Goal: Task Accomplishment & Management: Use online tool/utility

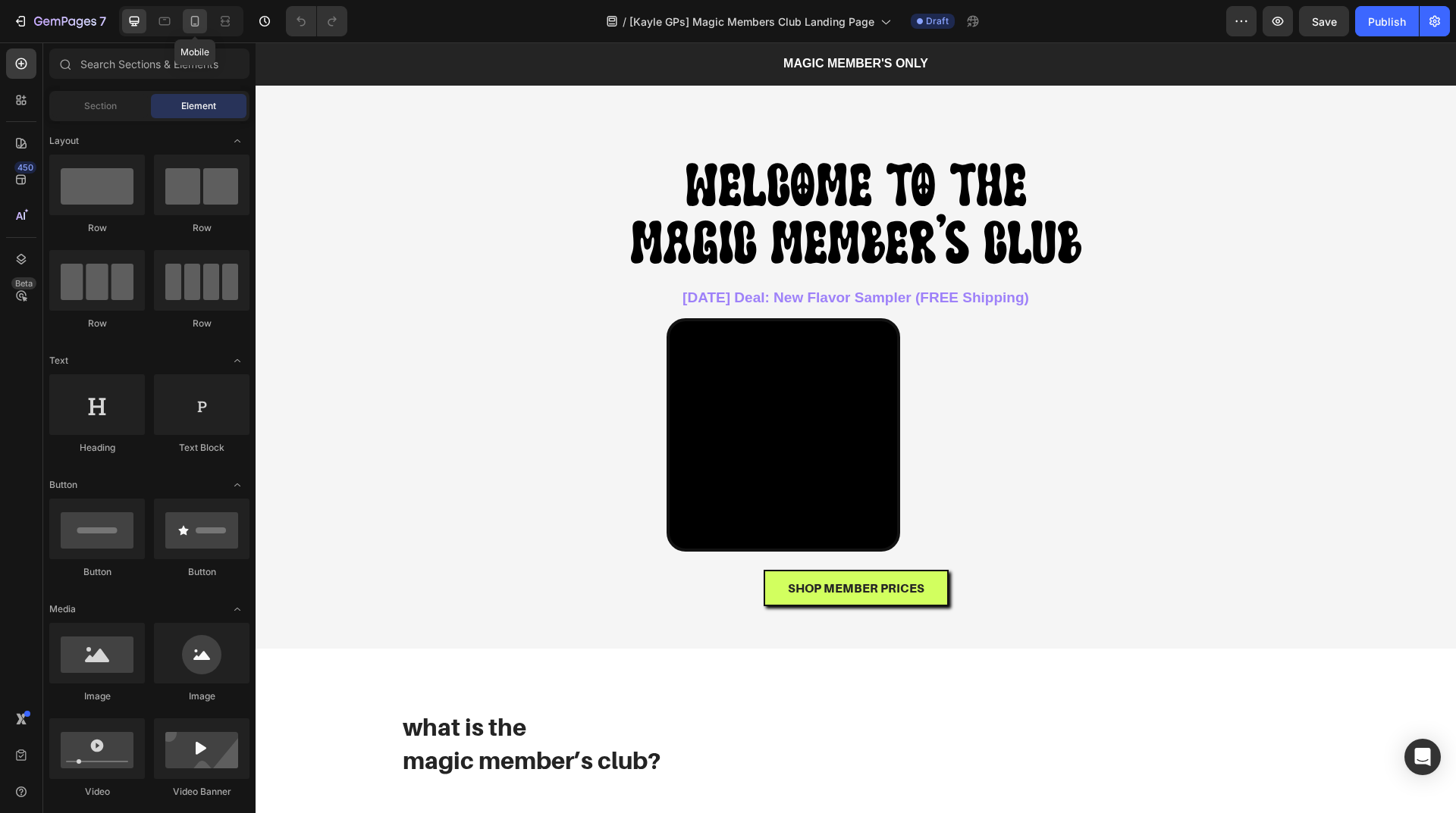
click at [200, 22] on icon at bounding box center [194, 20] width 15 height 15
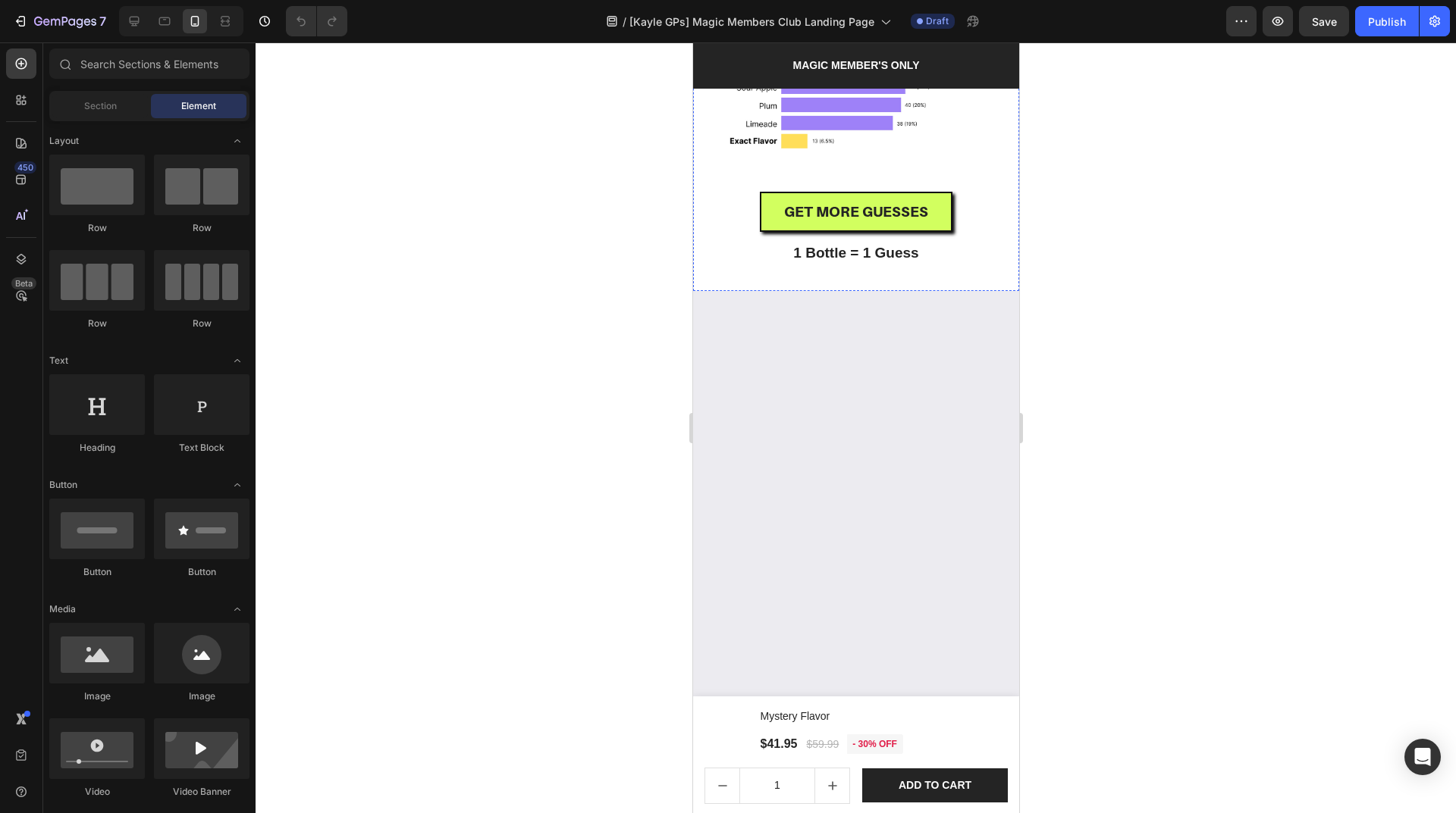
radio input "false"
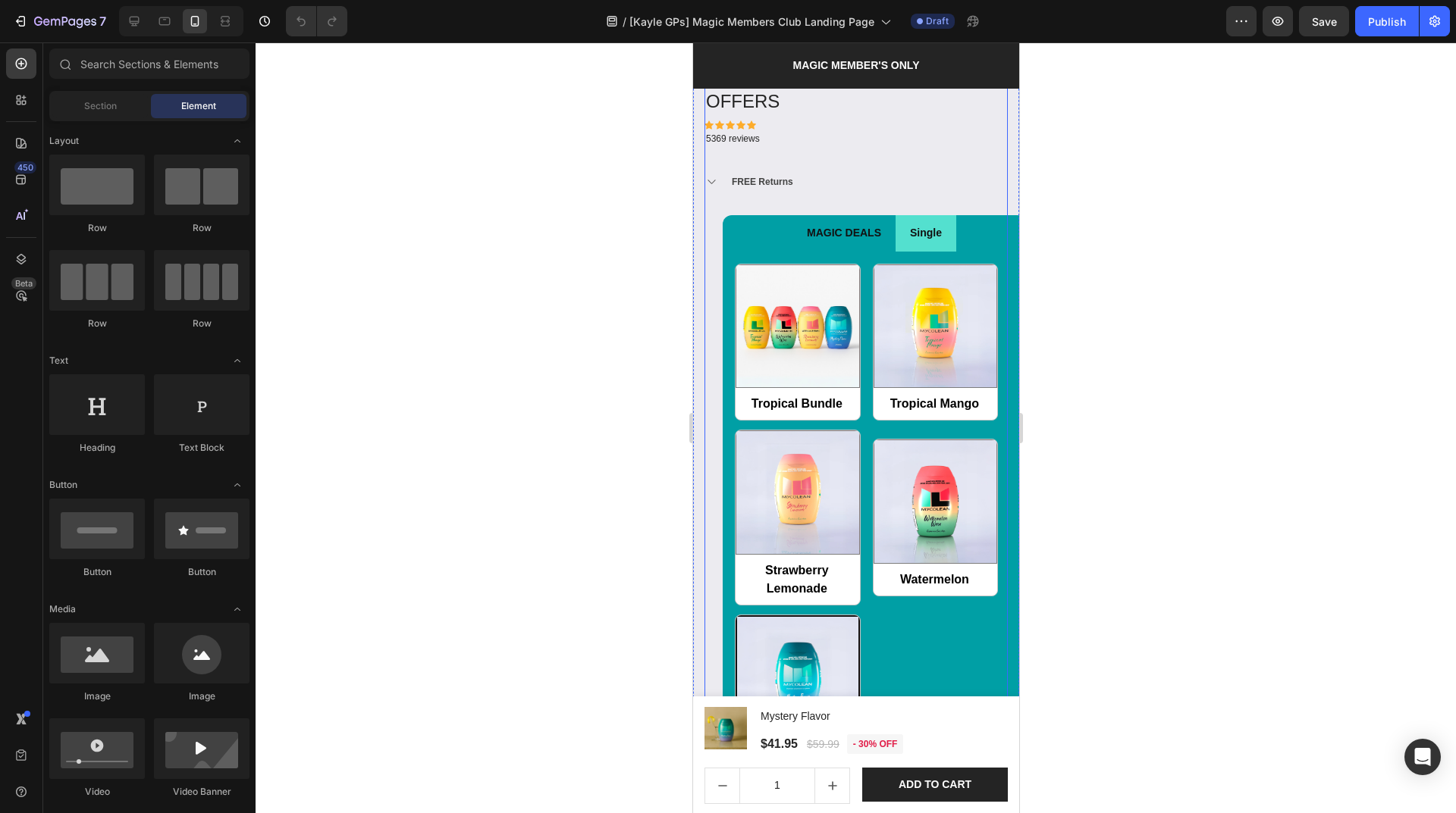
scroll to position [1668, 0]
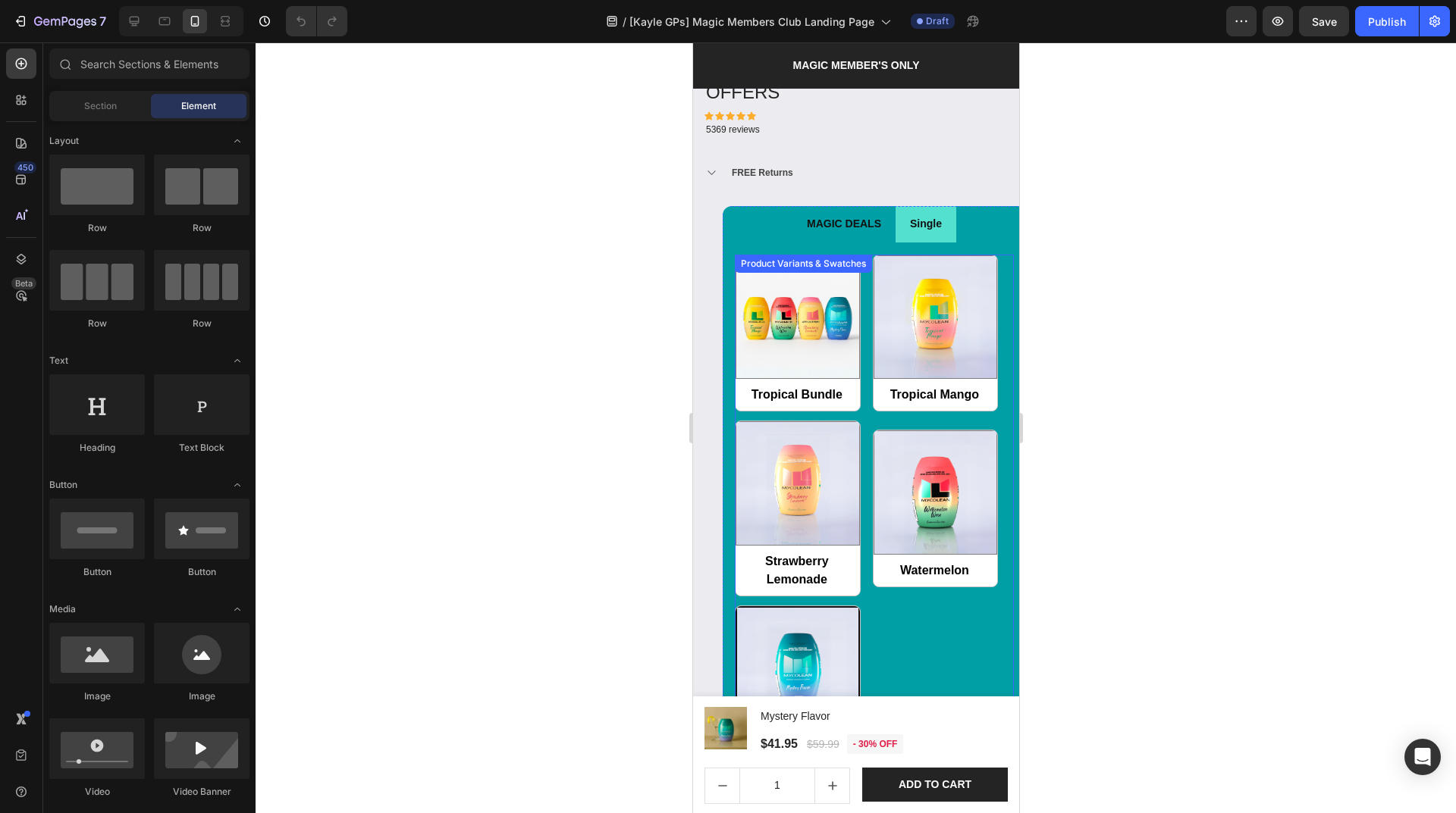
click at [800, 257] on div "Product Variants & Swatches" at bounding box center [803, 263] width 131 height 13
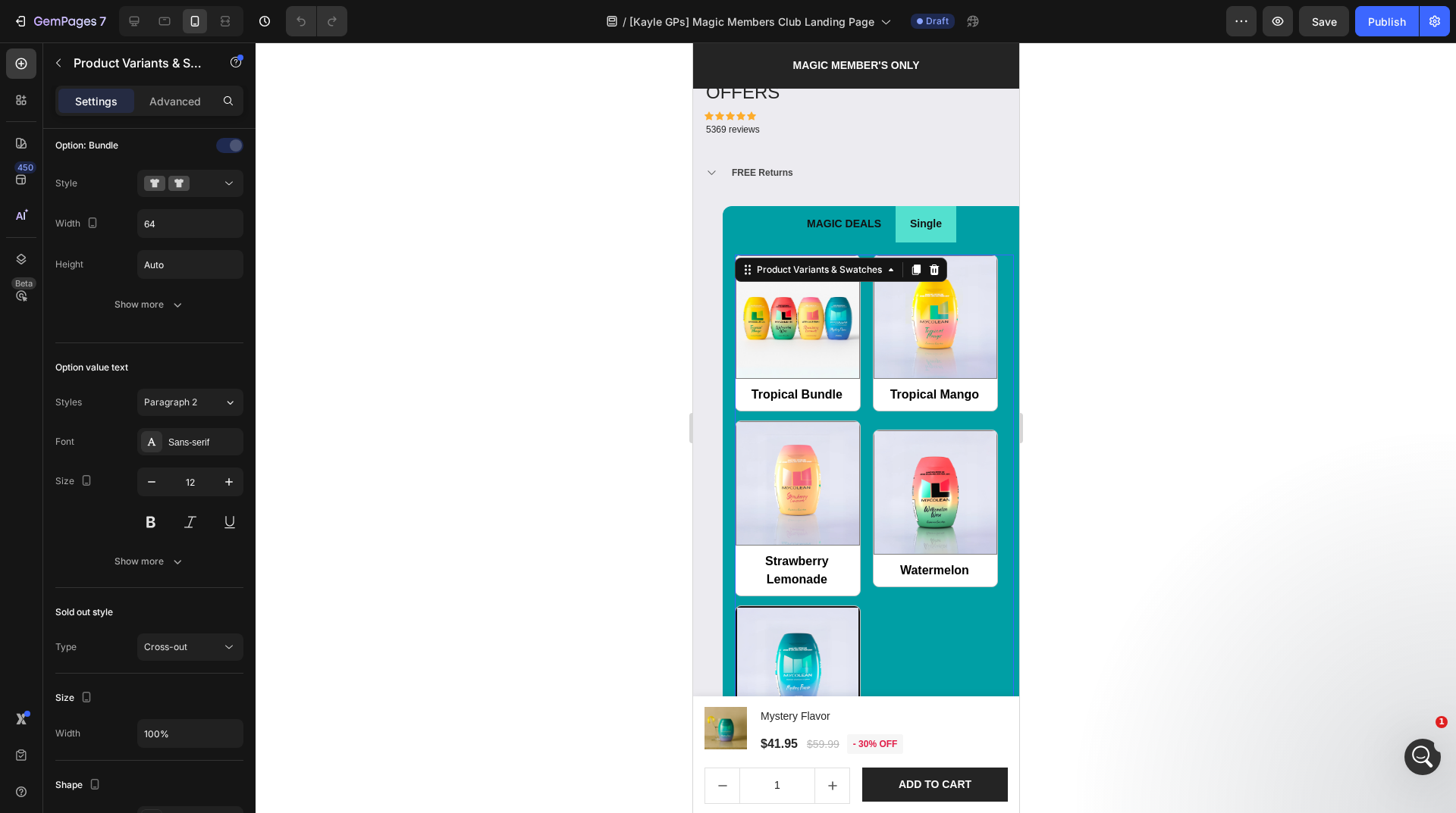
scroll to position [0, 0]
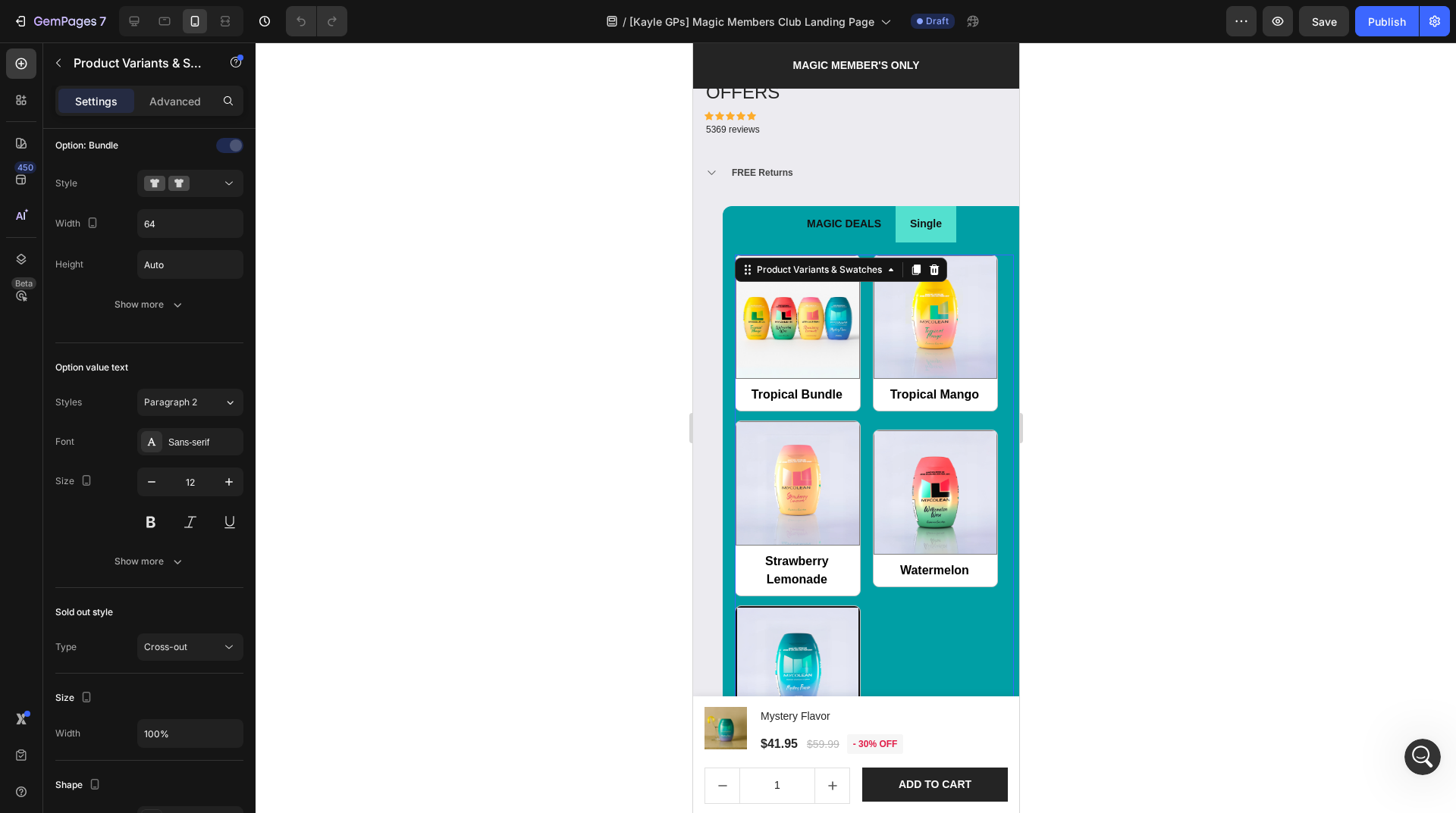
click at [792, 378] on span "Tropical Bundle" at bounding box center [796, 395] width 124 height 34
click at [734, 411] on input "Tropical Bundle Tropical Bundle" at bounding box center [734, 411] width 1 height 1
click at [788, 378] on span "Tropical Bundle" at bounding box center [796, 395] width 124 height 34
click at [734, 411] on input "Tropical Bundle Tropical Bundle" at bounding box center [734, 411] width 1 height 1
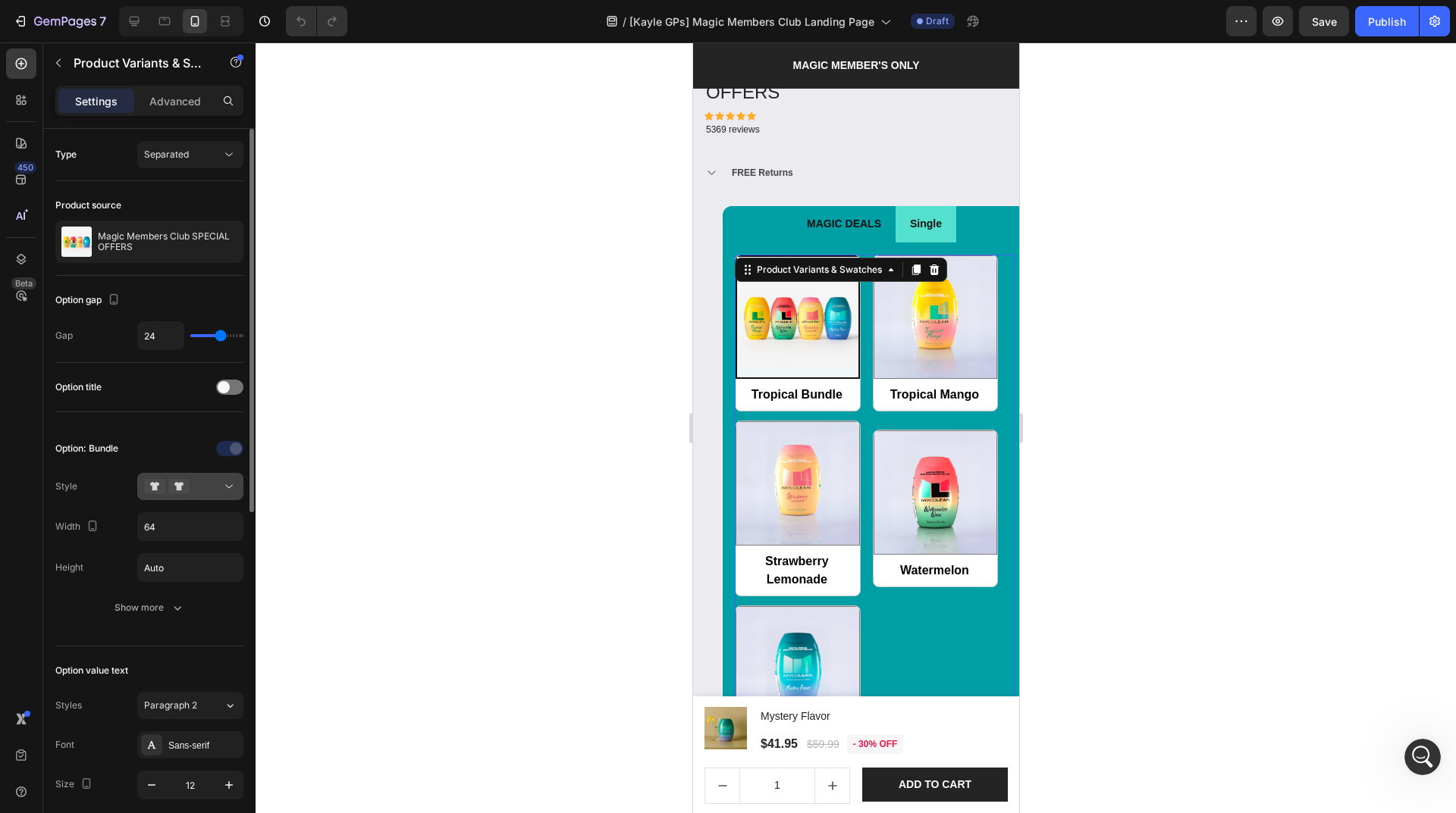
click at [231, 485] on icon at bounding box center [228, 486] width 15 height 15
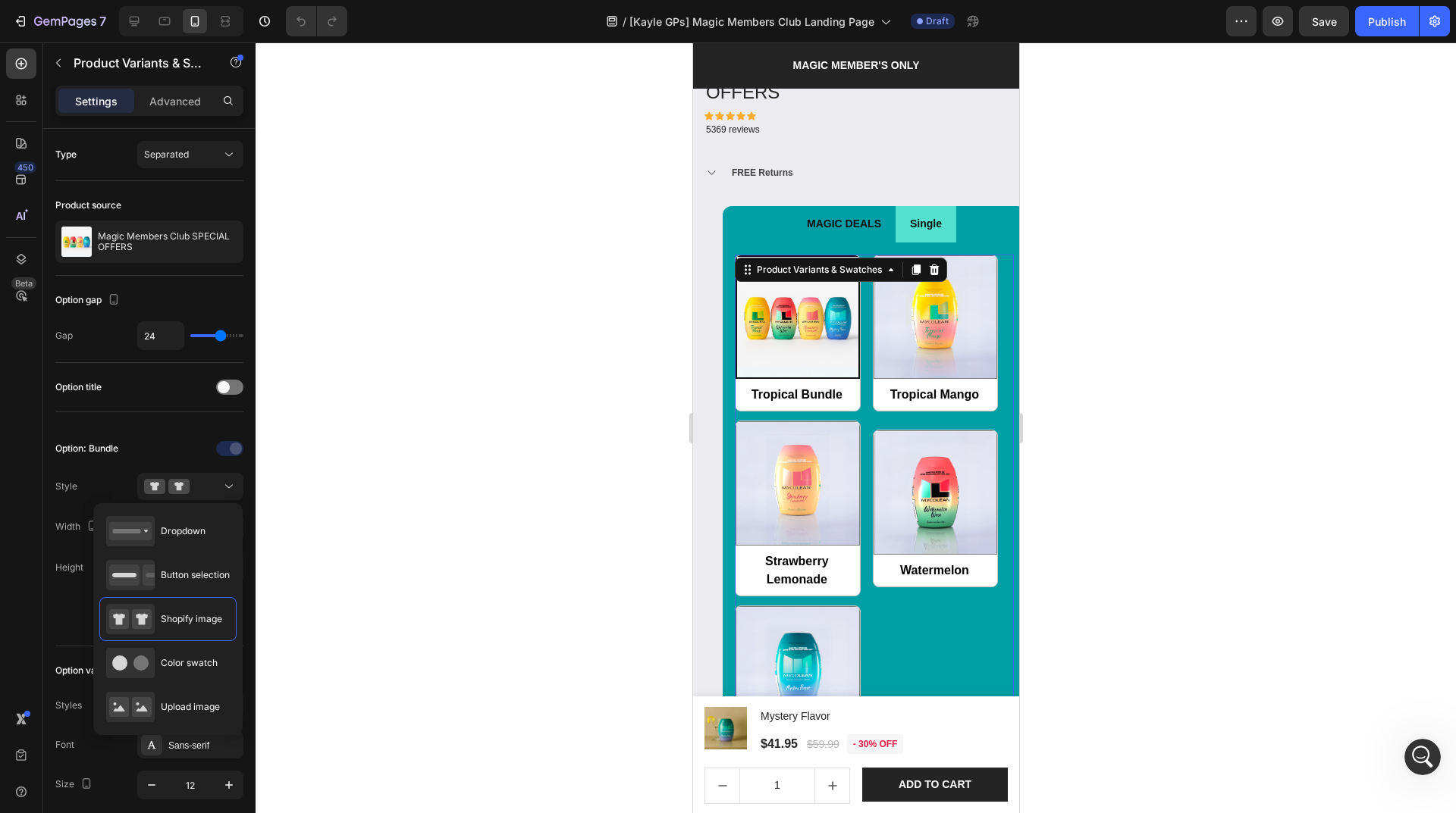
click at [432, 478] on div at bounding box center [856, 428] width 1200 height 770
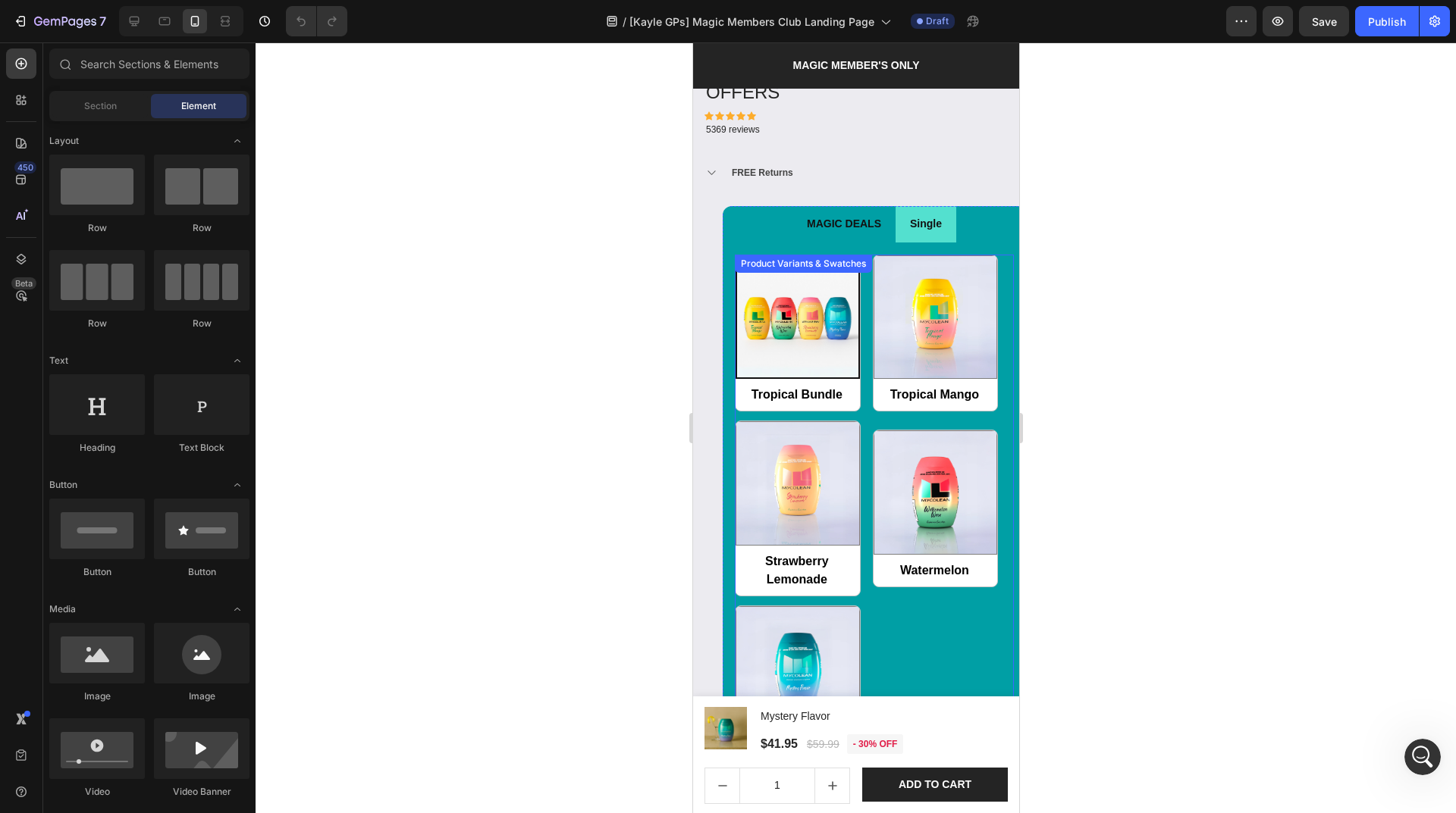
click at [788, 309] on img at bounding box center [796, 317] width 122 height 122
click at [734, 411] on input "Tropical Bundle Tropical Bundle" at bounding box center [734, 411] width 1 height 1
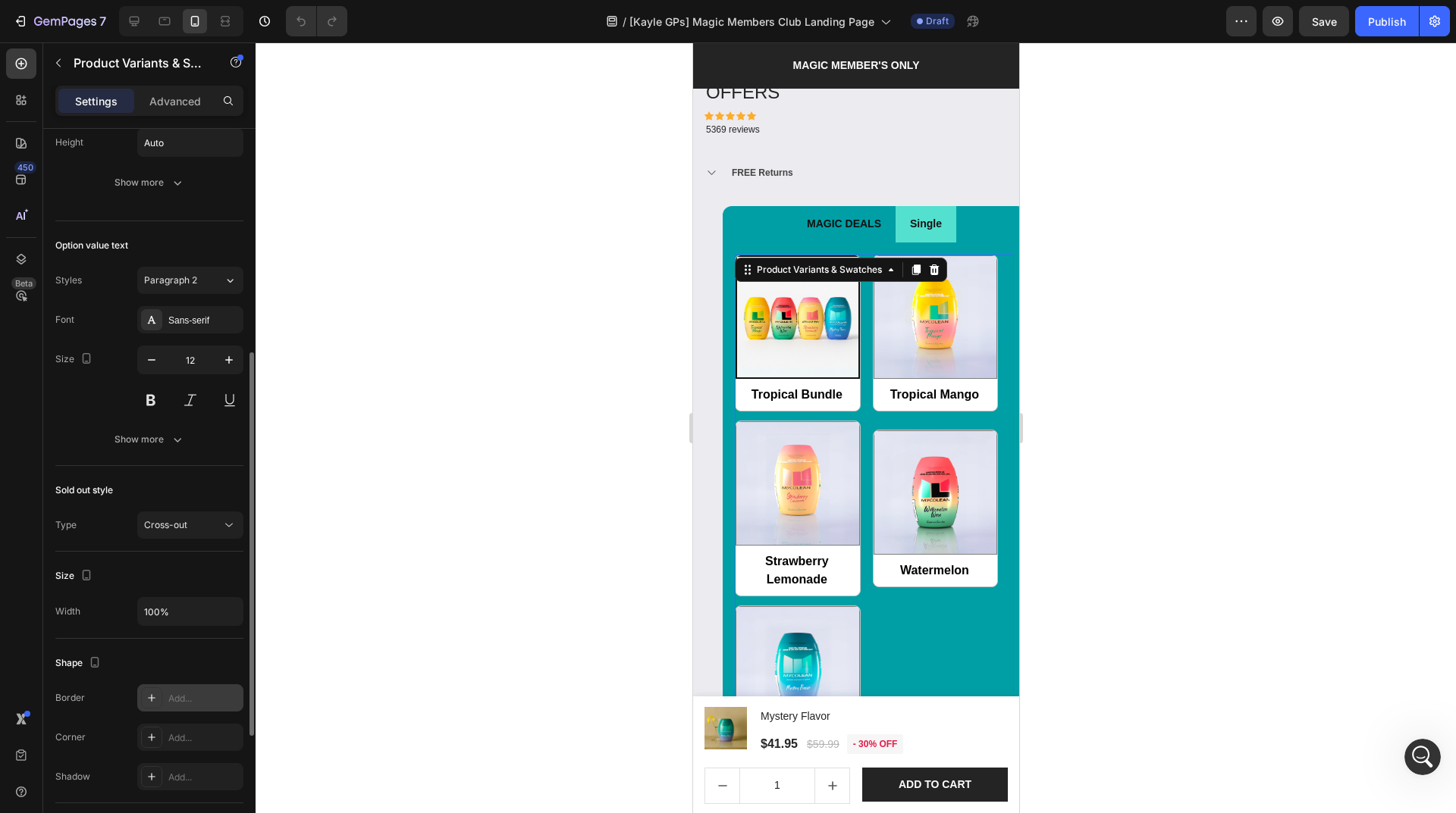
scroll to position [350, 0]
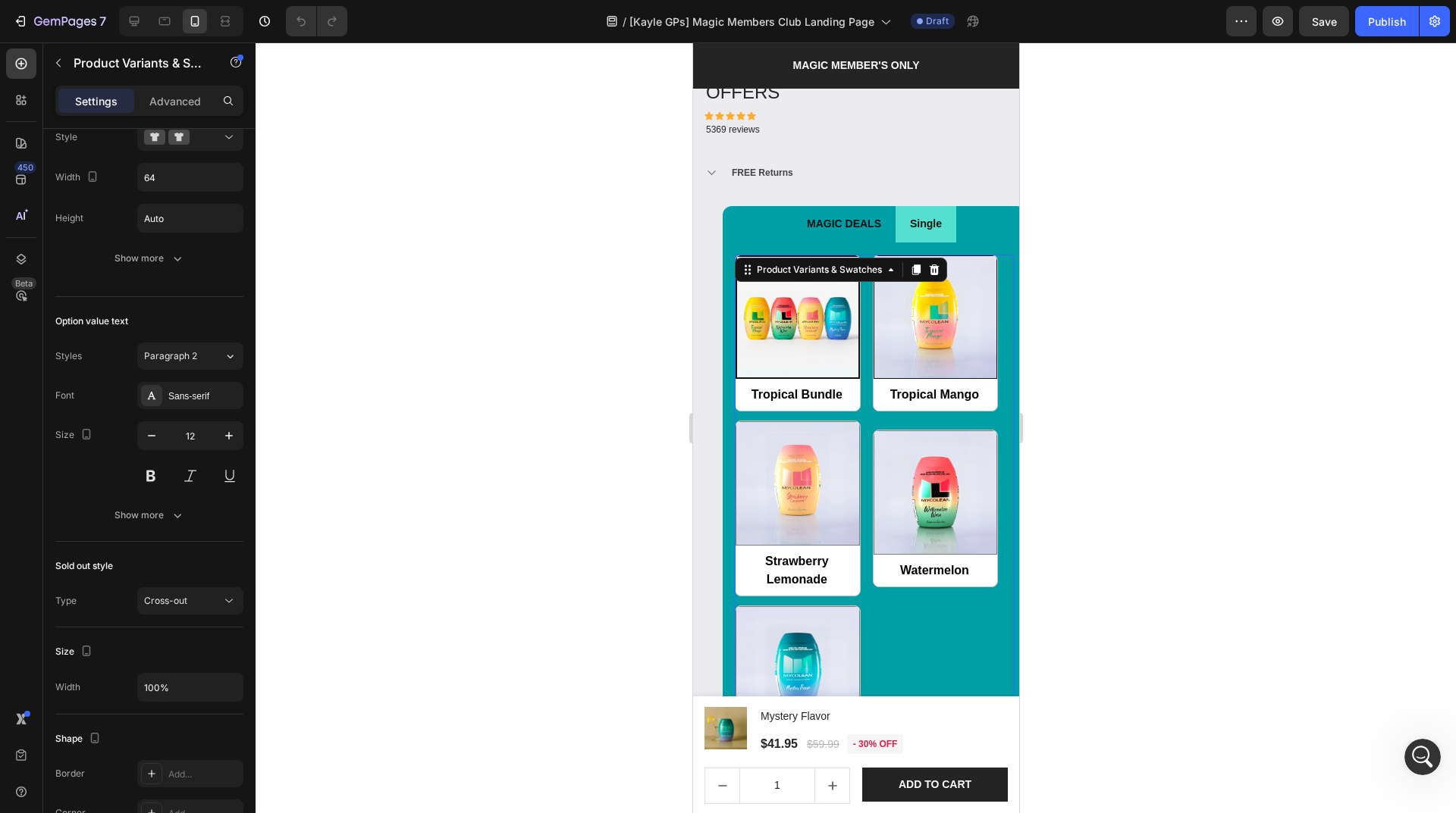
click at [935, 335] on img at bounding box center [935, 318] width 123 height 122
click at [873, 411] on input "Tropical Mango Tropical Mango" at bounding box center [872, 411] width 1 height 1
radio input "false"
click at [946, 464] on img at bounding box center [935, 493] width 123 height 122
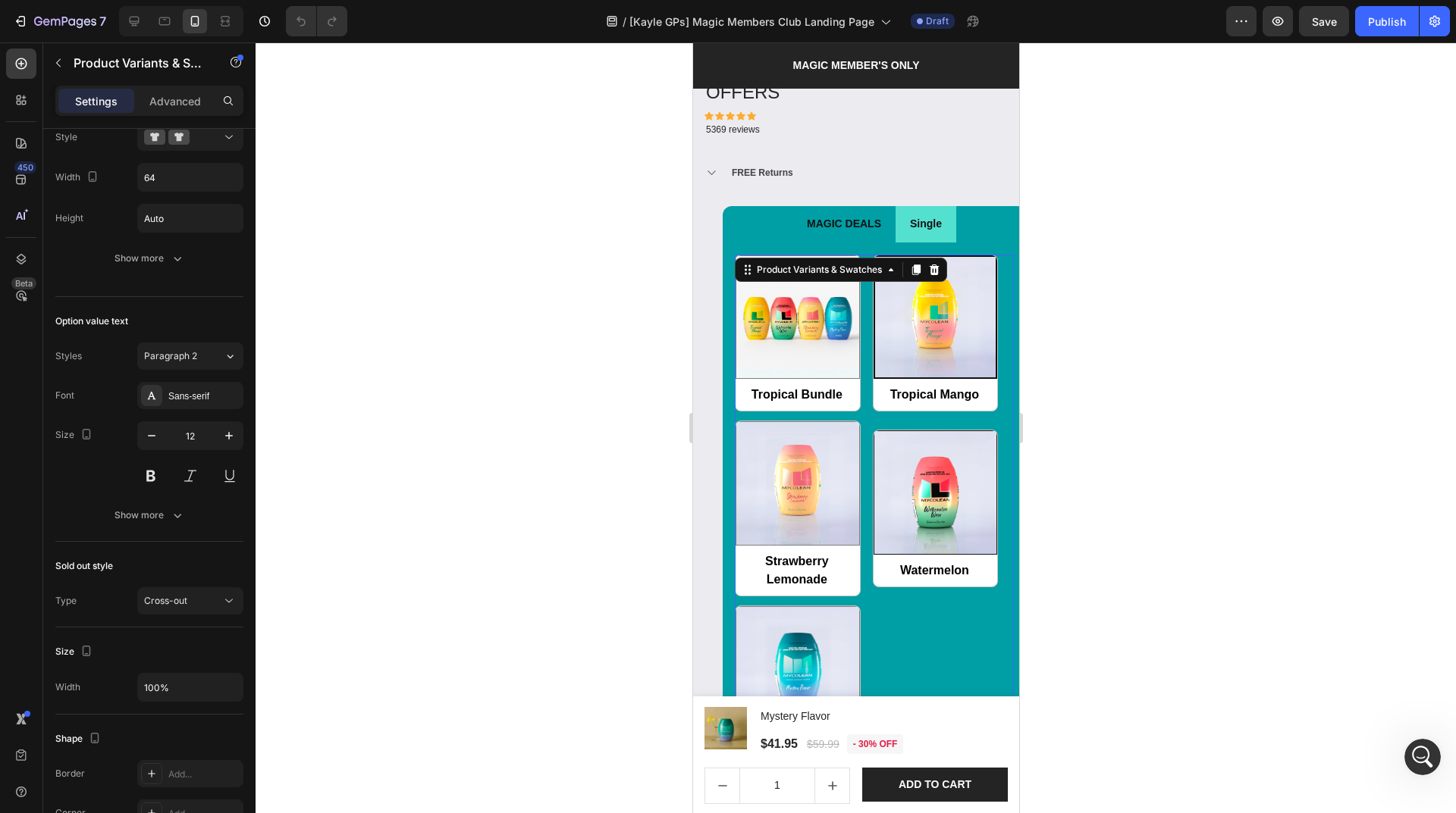
click at [873, 587] on input "Watermelon Watermelon" at bounding box center [872, 587] width 1 height 1
radio input "false"
click at [805, 472] on img at bounding box center [796, 484] width 123 height 122
click at [734, 596] on input "Strawberry Lemonade Strawberry Lemonade" at bounding box center [734, 596] width 1 height 1
radio input "false"
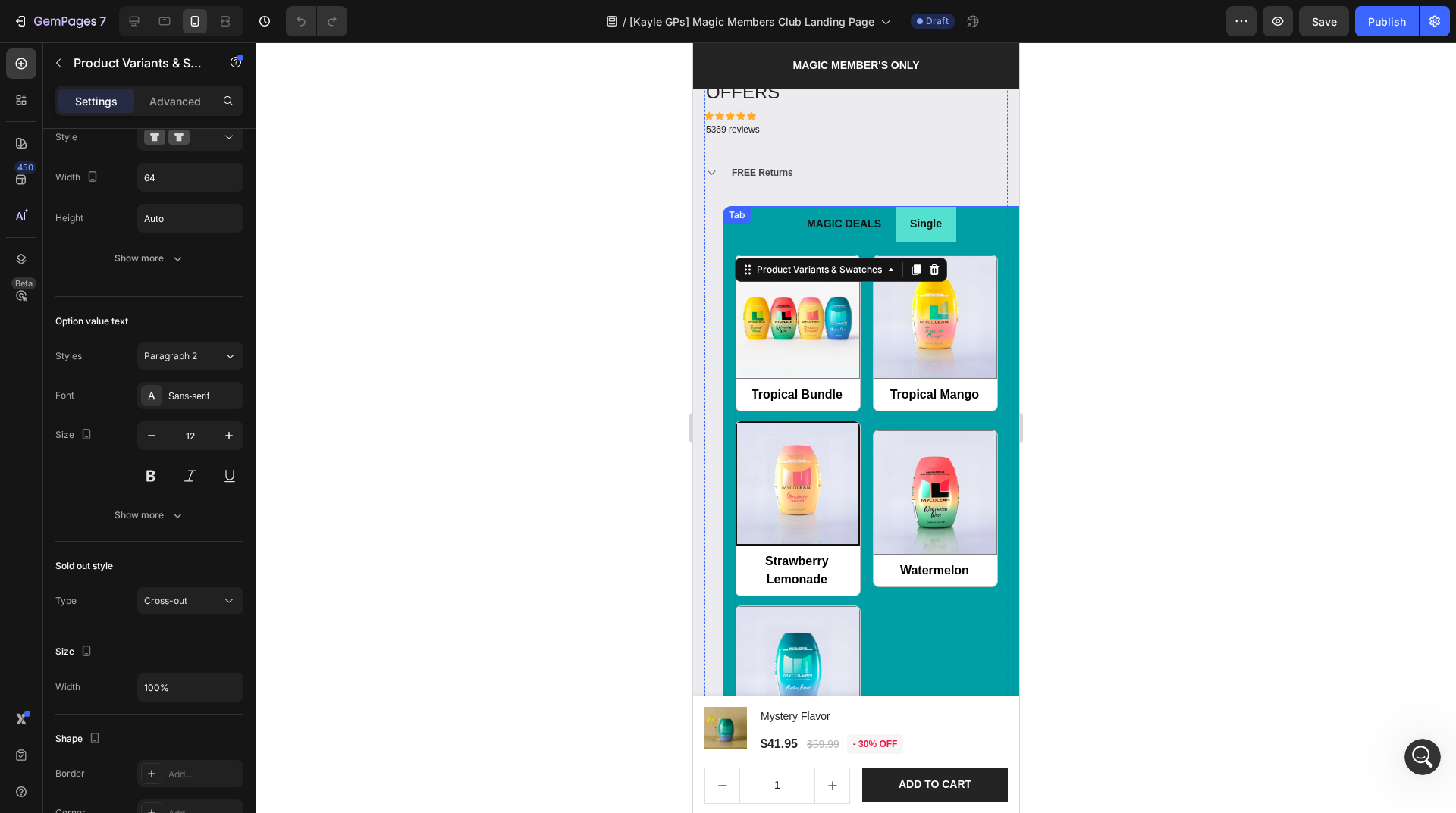
click at [831, 215] on p "MAGIC DEALS" at bounding box center [843, 224] width 75 height 19
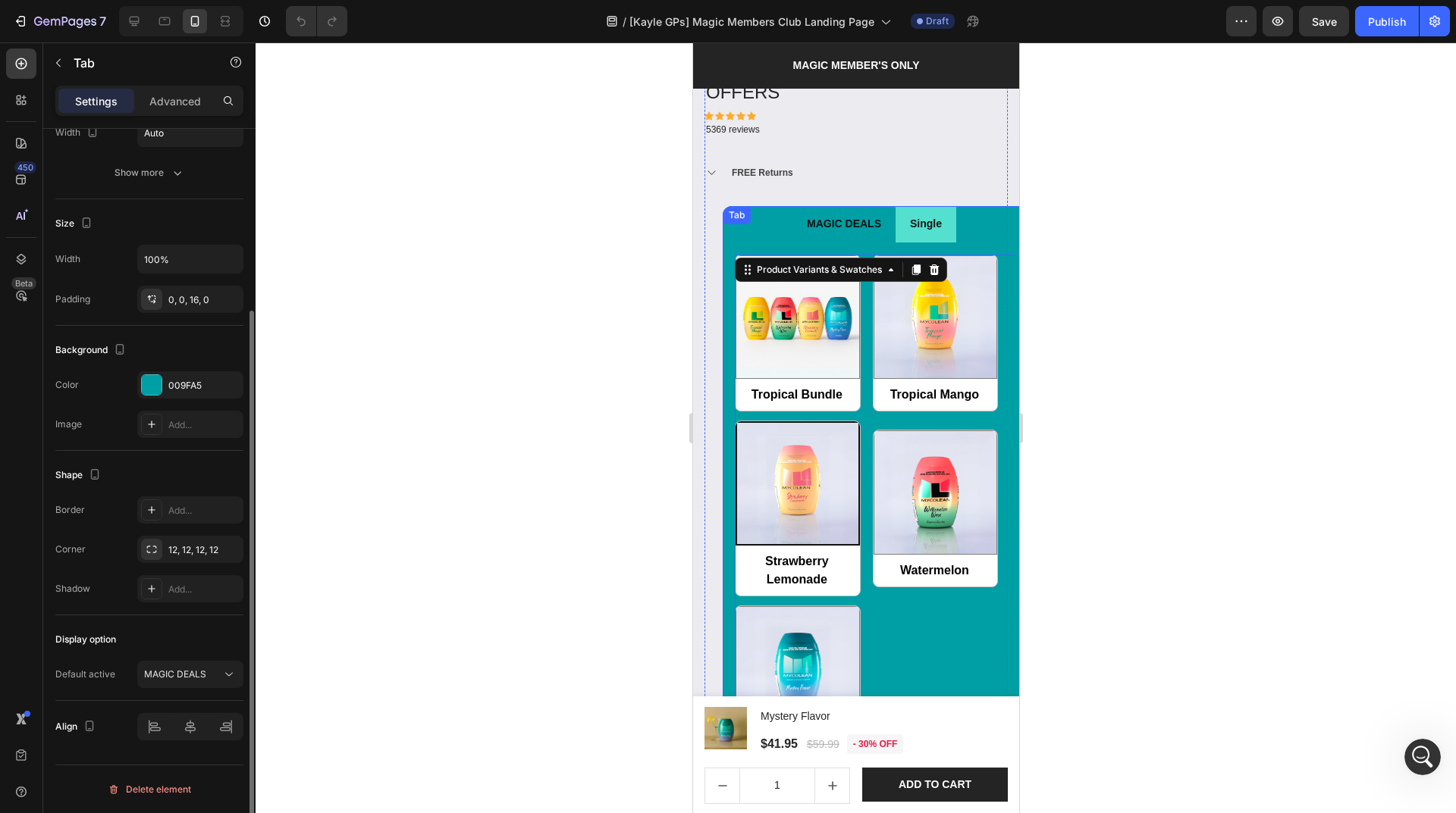
scroll to position [0, 0]
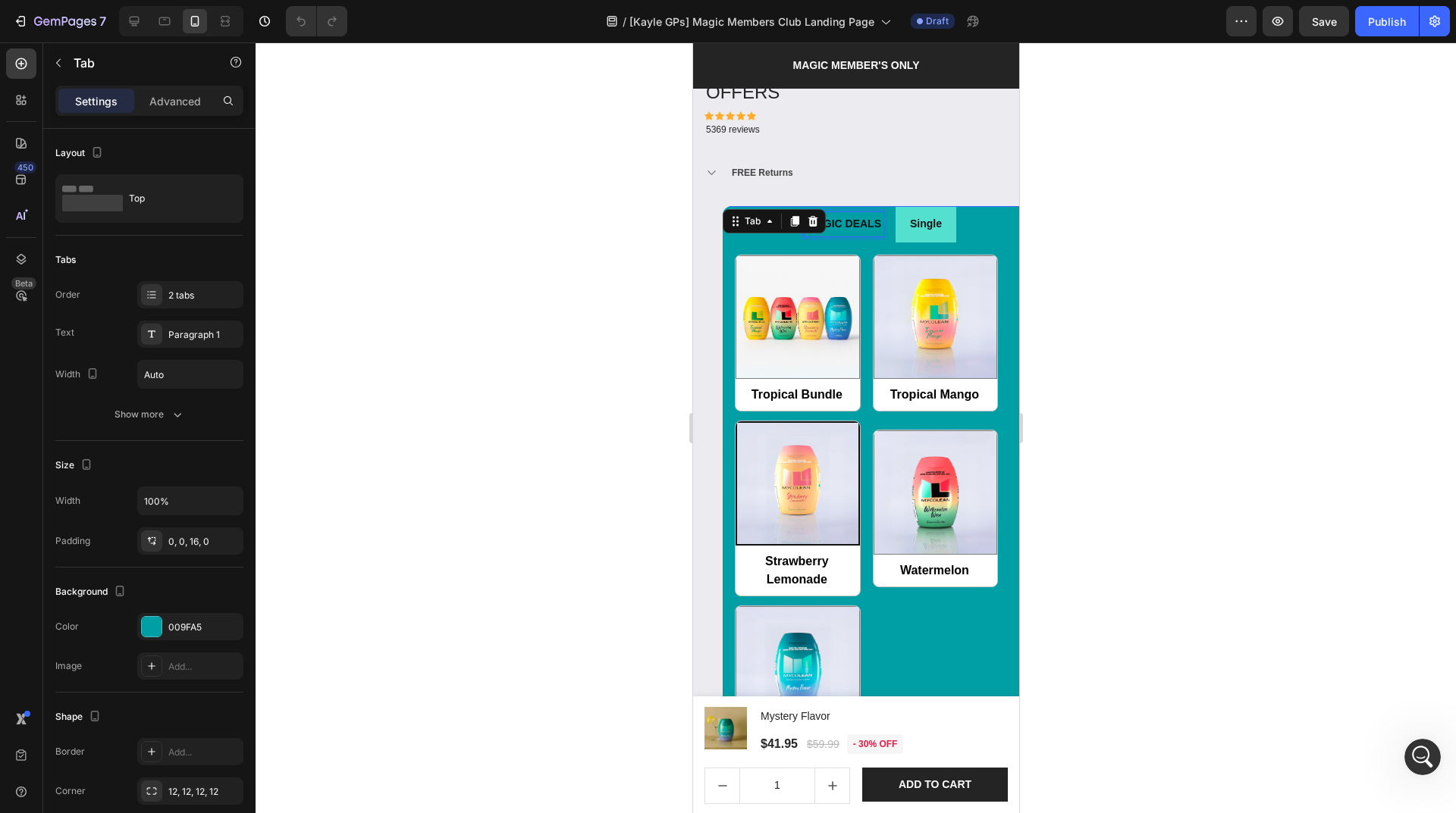
click at [852, 216] on p "MAGIC DEALS" at bounding box center [843, 224] width 75 height 19
click at [898, 225] on li "Single" at bounding box center [925, 224] width 60 height 36
click at [908, 222] on div "Single" at bounding box center [924, 224] width 36 height 23
click at [875, 225] on li "MAGIC DEALS" at bounding box center [843, 224] width 103 height 36
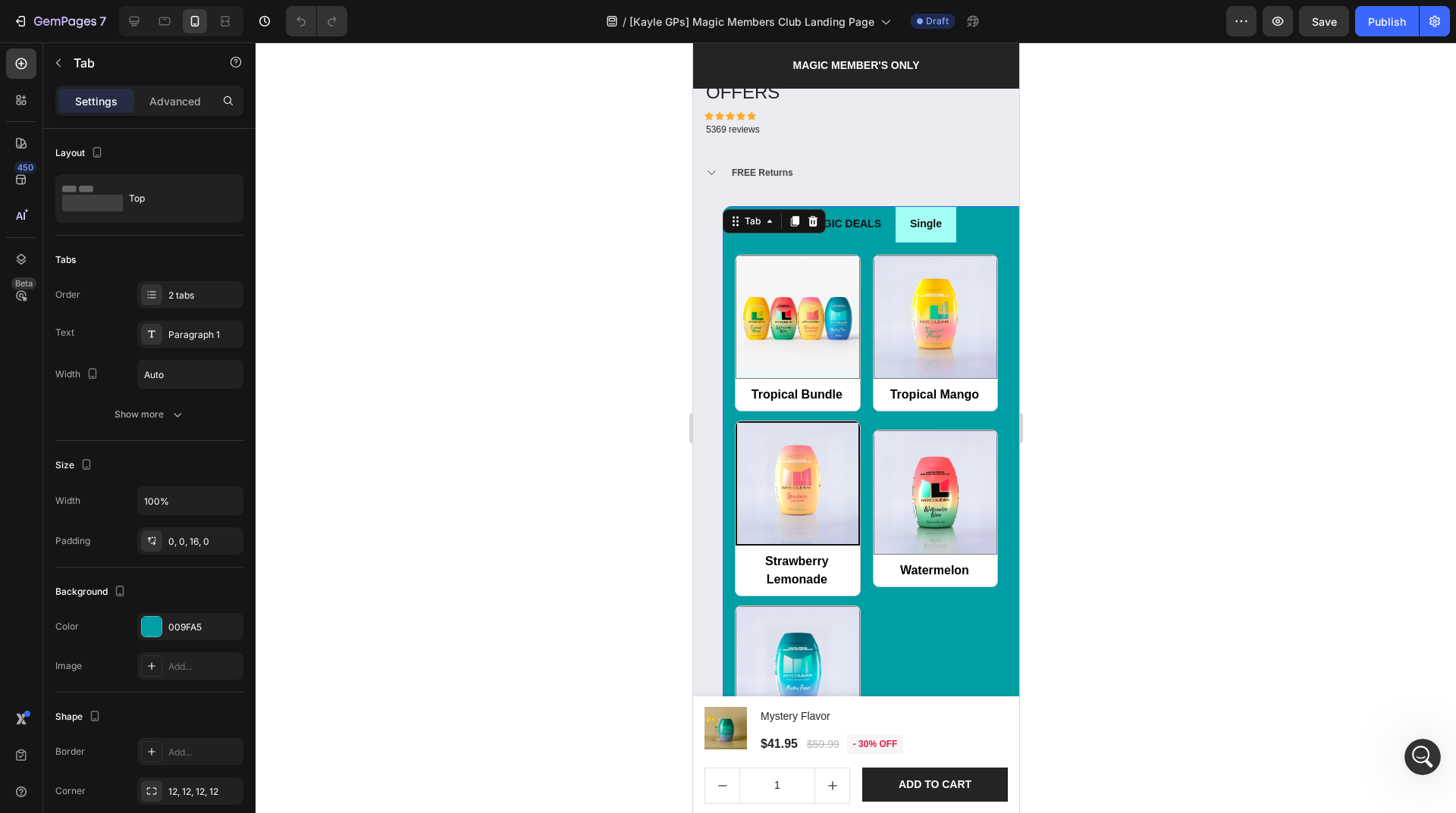
click at [904, 225] on li "Single" at bounding box center [925, 224] width 60 height 36
click at [867, 226] on li "MAGIC DEALS" at bounding box center [843, 224] width 103 height 36
click at [503, 364] on div at bounding box center [856, 428] width 1200 height 770
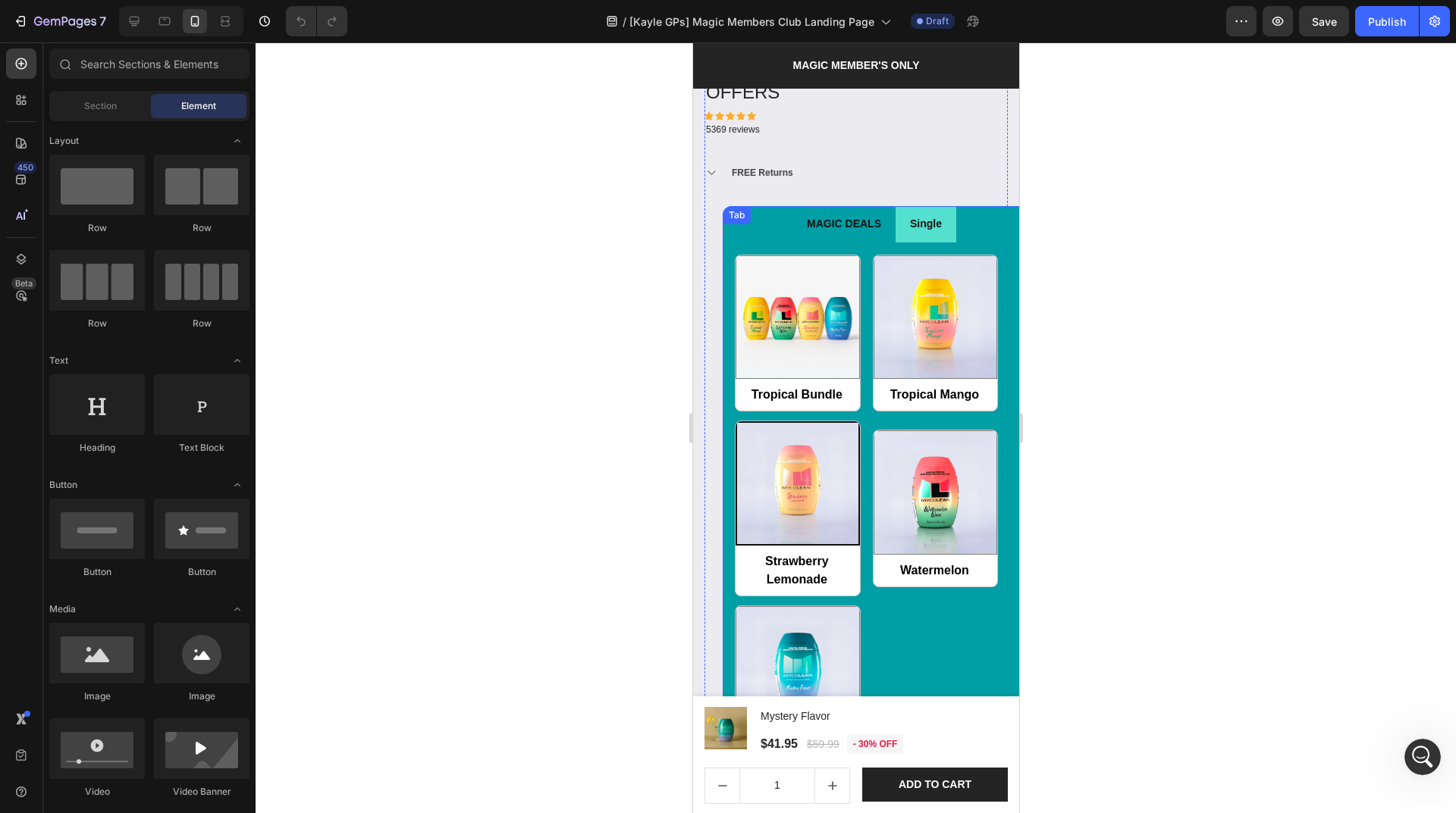
click at [843, 219] on p "MAGIC DEALS" at bounding box center [843, 224] width 75 height 19
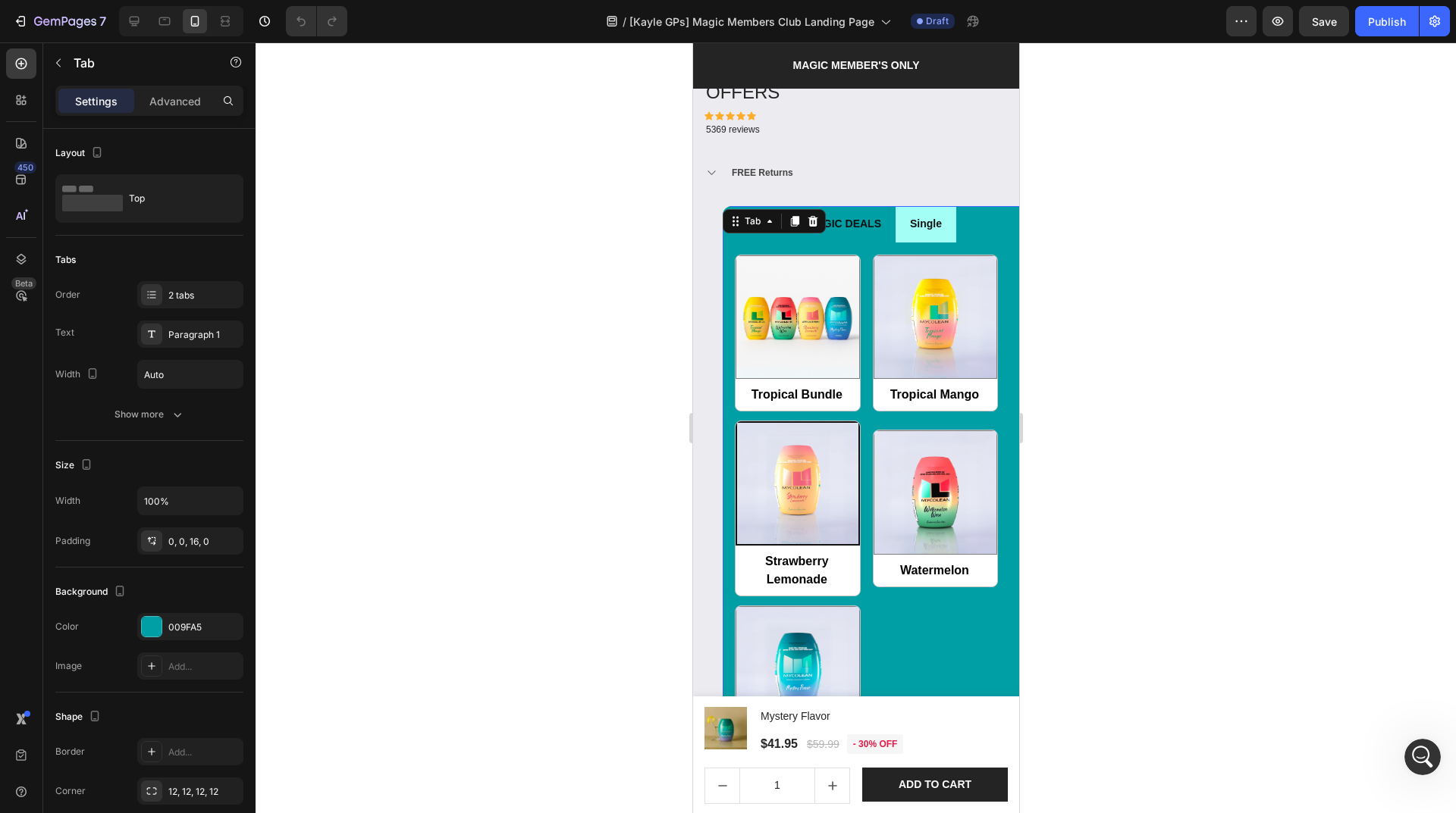
click at [900, 223] on li "Single" at bounding box center [925, 224] width 60 height 36
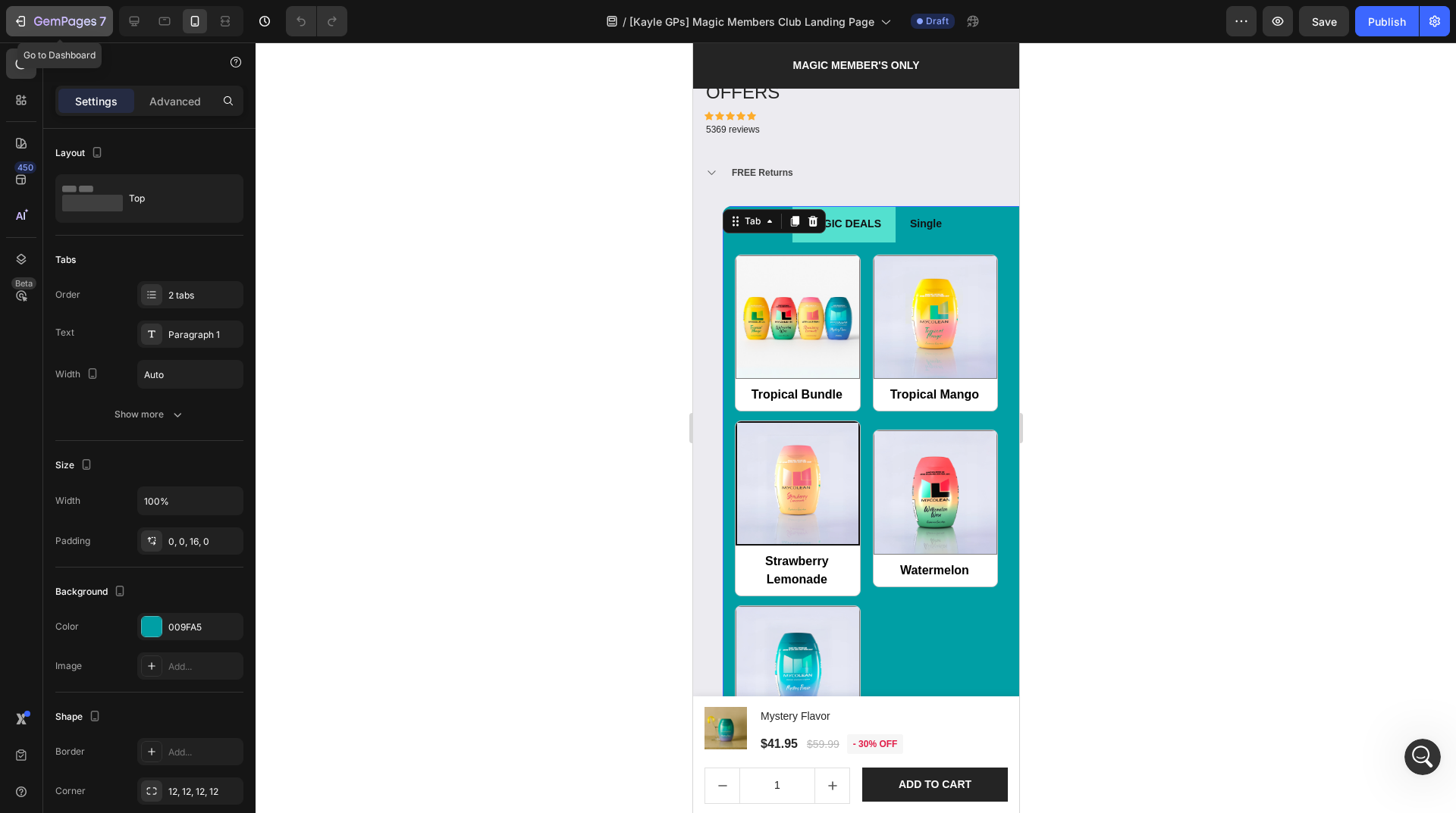
click at [32, 28] on div "7" at bounding box center [59, 21] width 93 height 18
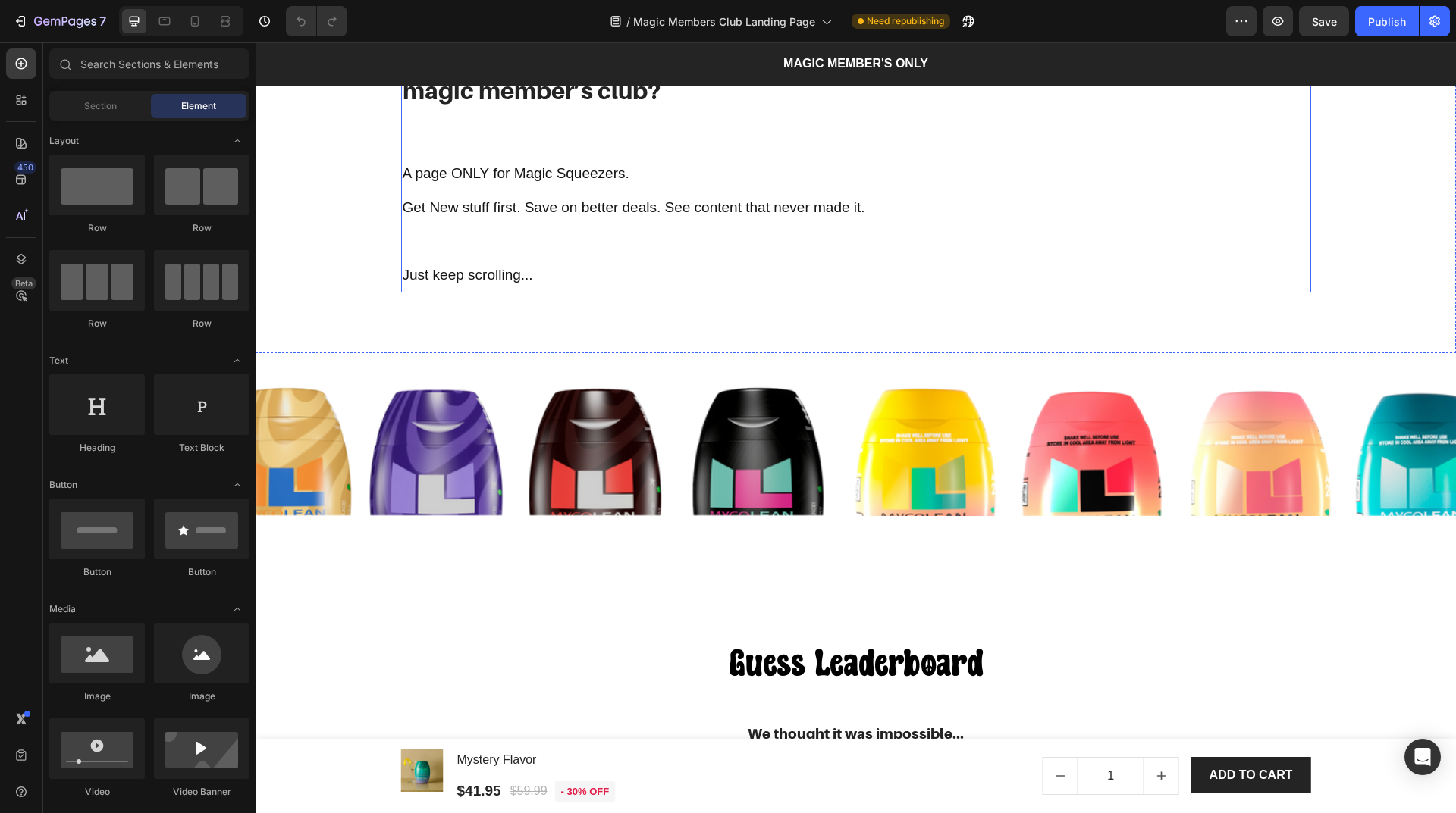
scroll to position [910, 0]
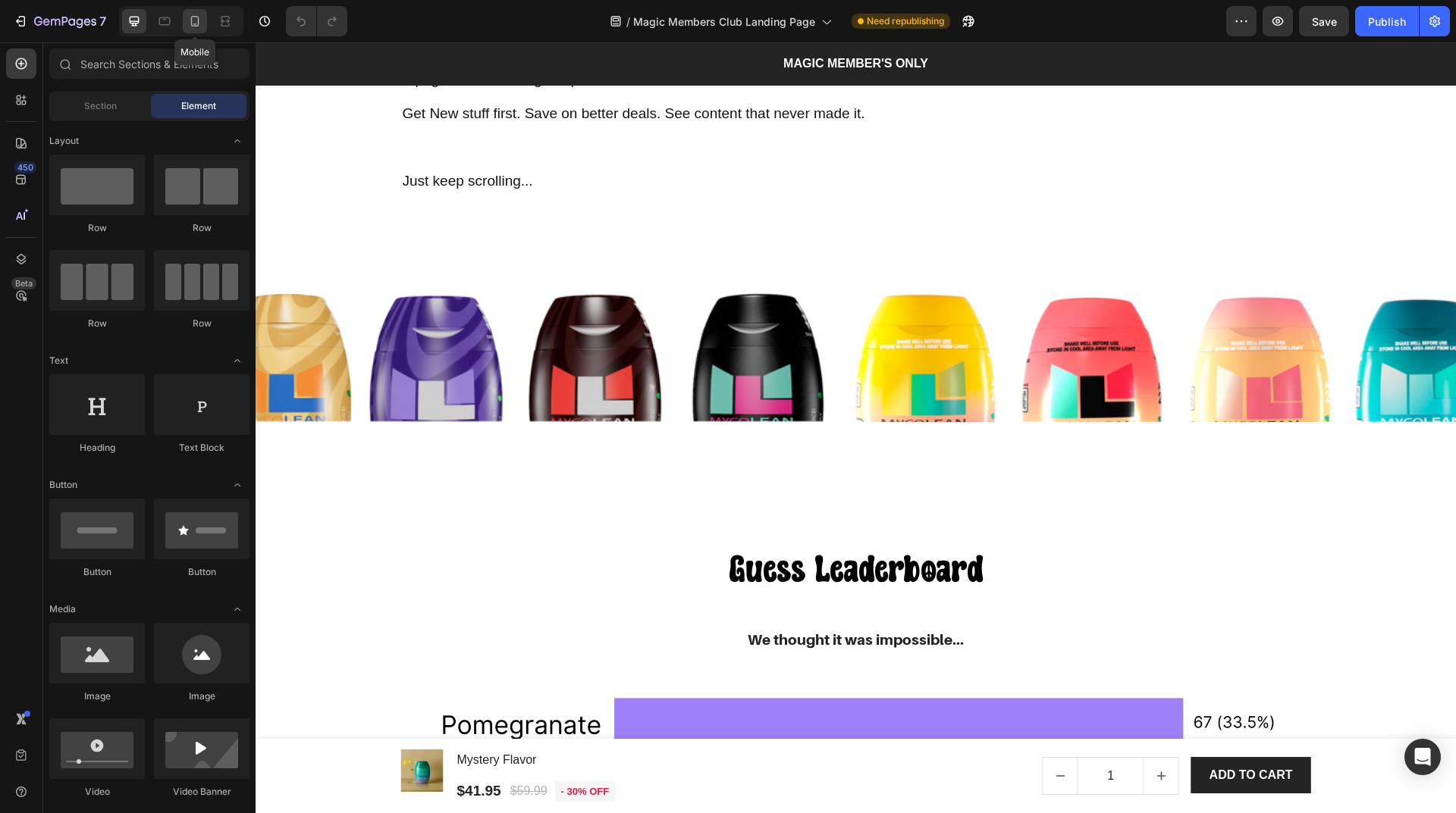
click at [189, 20] on icon at bounding box center [194, 20] width 15 height 15
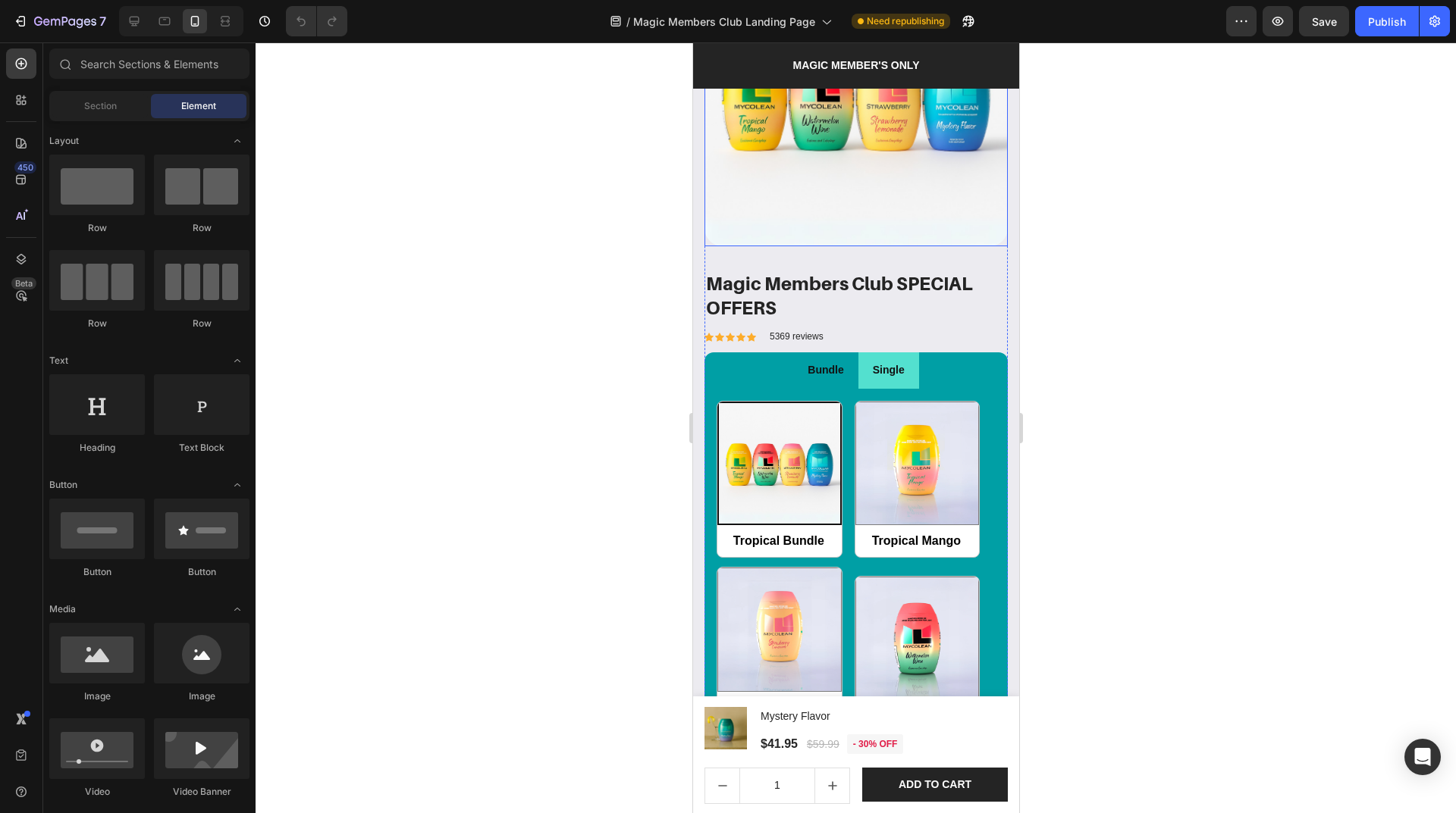
scroll to position [1743, 0]
